Goal: Find specific page/section: Find specific page/section

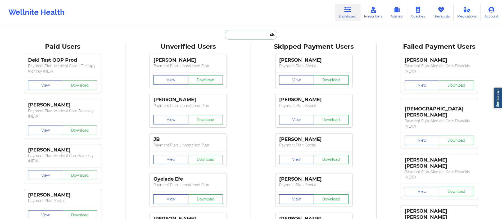
click at [258, 35] on input "text" at bounding box center [251, 35] width 52 height 10
paste input "[EMAIL_ADDRESS][DOMAIN_NAME]"
type input "[EMAIL_ADDRESS][DOMAIN_NAME]"
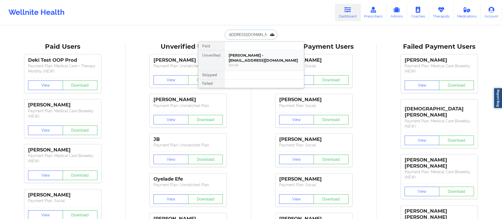
click at [250, 58] on div "[PERSON_NAME] - [EMAIL_ADDRESS][DOMAIN_NAME]" at bounding box center [264, 58] width 71 height 10
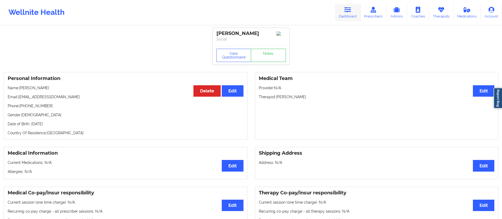
click at [340, 14] on link "Dashboard" at bounding box center [347, 12] width 25 height 17
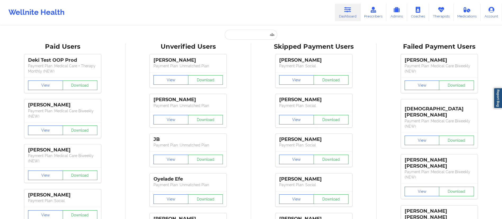
click at [251, 38] on input "text" at bounding box center [251, 35] width 52 height 10
paste input "[EMAIL_ADDRESS][PERSON_NAME][DOMAIN_NAME]"
type input "[EMAIL_ADDRESS][PERSON_NAME][DOMAIN_NAME]"
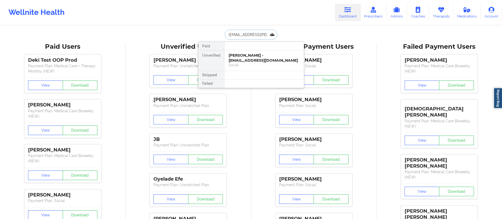
scroll to position [0, 8]
click at [261, 58] on div "[PERSON_NAME] - [EMAIL_ADDRESS][PERSON_NAME][DOMAIN_NAME]" at bounding box center [264, 60] width 71 height 15
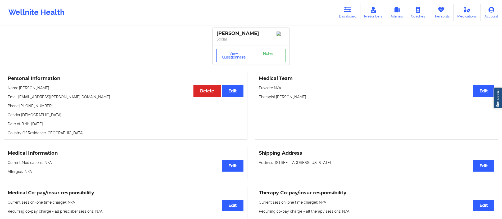
click at [270, 52] on link "Notes" at bounding box center [268, 55] width 35 height 13
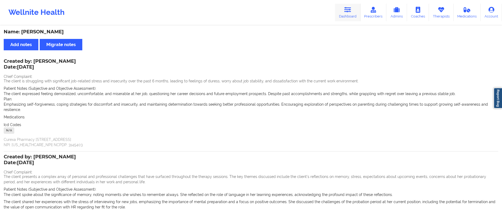
click at [353, 18] on link "Dashboard" at bounding box center [347, 12] width 25 height 17
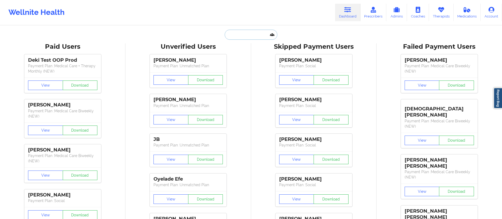
click at [246, 38] on input "text" at bounding box center [251, 35] width 52 height 10
paste input "[DOMAIN_NAME][EMAIL_ADDRESS][DOMAIN_NAME]"
type input "[DOMAIN_NAME][EMAIL_ADDRESS][DOMAIN_NAME]"
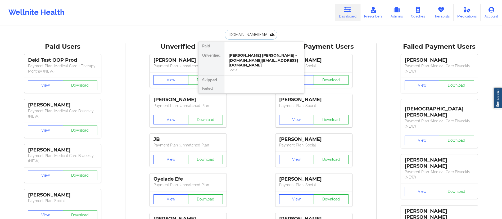
click at [250, 58] on div "[PERSON_NAME] [PERSON_NAME] - [DOMAIN_NAME][EMAIL_ADDRESS][DOMAIN_NAME]" at bounding box center [264, 60] width 71 height 15
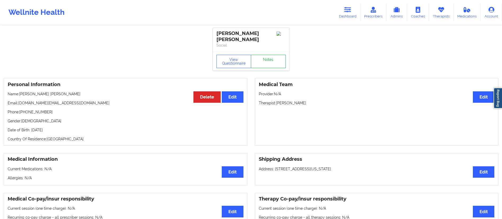
click at [266, 61] on link "Notes" at bounding box center [268, 61] width 35 height 13
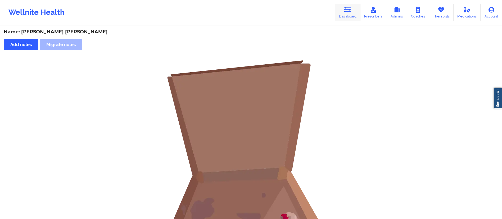
click at [351, 15] on link "Dashboard" at bounding box center [347, 12] width 25 height 17
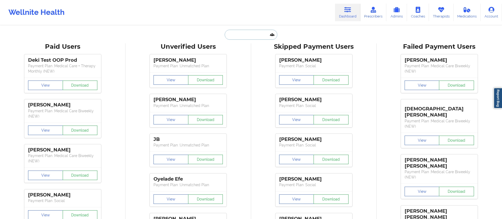
click at [255, 32] on input "text" at bounding box center [251, 35] width 52 height 10
paste input "[DOMAIN_NAME][EMAIL_ADDRESS][DOMAIN_NAME]"
type input "[DOMAIN_NAME][EMAIL_ADDRESS][DOMAIN_NAME]"
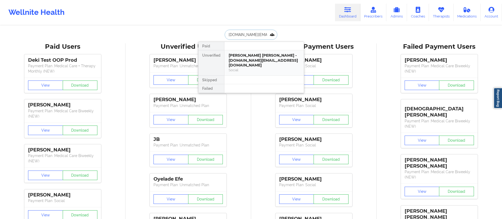
click at [251, 58] on div "[PERSON_NAME] [PERSON_NAME] - [DOMAIN_NAME][EMAIL_ADDRESS][DOMAIN_NAME]" at bounding box center [264, 60] width 71 height 15
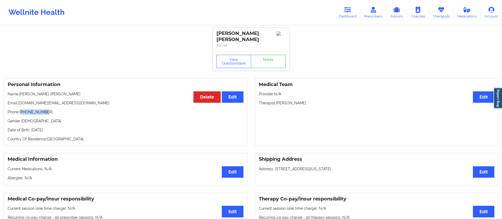
drag, startPoint x: 21, startPoint y: 111, endPoint x: 59, endPoint y: 109, distance: 38.2
click at [59, 109] on div "Personal Information Edit Delete Name: [PERSON_NAME] [PERSON_NAME] Email: [DOMA…" at bounding box center [126, 112] width 244 height 68
copy p "17864471517"
drag, startPoint x: 277, startPoint y: 105, endPoint x: 313, endPoint y: 106, distance: 36.3
click at [313, 106] on div "Medical Team Edit Provider: N/A Therapist: [PERSON_NAME]" at bounding box center [377, 112] width 244 height 68
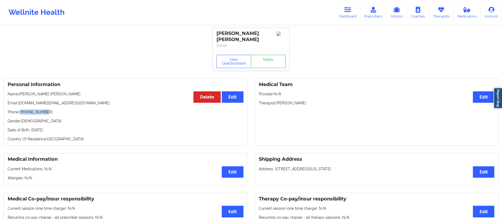
copy p "[PERSON_NAME]"
